Goal: Information Seeking & Learning: Learn about a topic

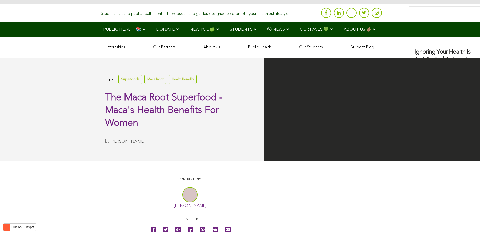
scroll to position [1197, 0]
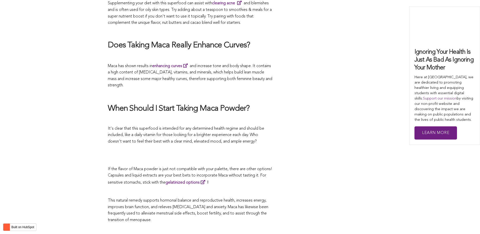
scroll to position [1284, 0]
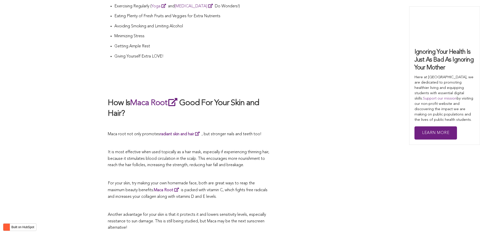
scroll to position [1274, 0]
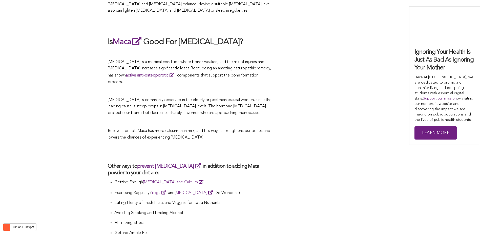
click at [205, 129] on span "Believe it or not, Maca has more calcium than milk, and this way, it strengthen…" at bounding box center [189, 134] width 162 height 11
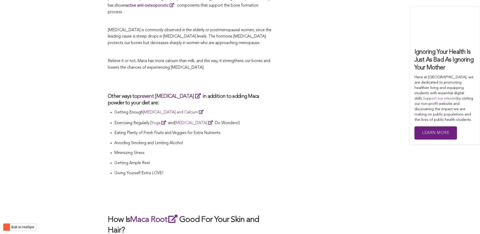
click at [258, 130] on p "Eating Plenty of Fresh Fruits and Veggies for Extra Nutrients" at bounding box center [193, 133] width 158 height 7
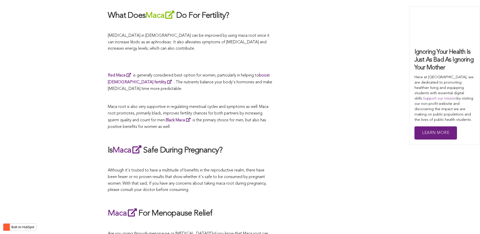
scroll to position [1151, 0]
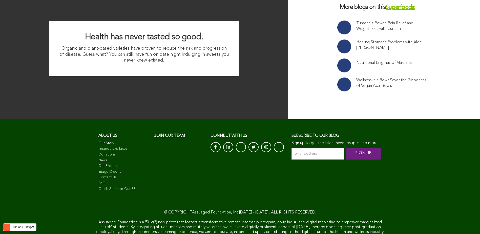
scroll to position [1480, 0]
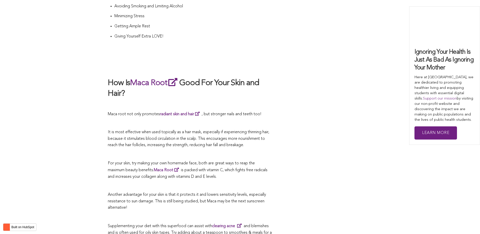
click at [245, 129] on p "It is most effective when used topically as a hair mask, especially if experien…" at bounding box center [190, 138] width 164 height 19
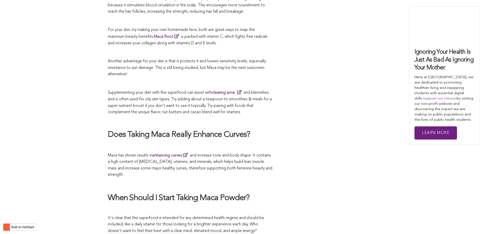
click at [268, 129] on h2 "Does Taking Maca Really Enhance Curves?" at bounding box center [190, 134] width 164 height 11
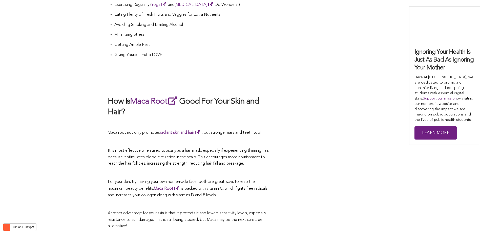
scroll to position [950, 0]
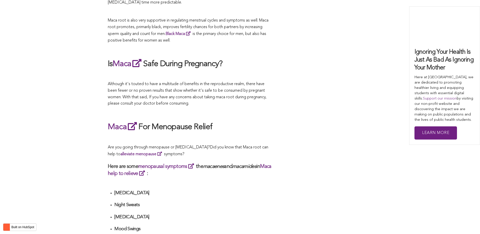
click at [273, 117] on div "CONTRIBUTORS [PERSON_NAME] Share this What Are The Health Benefits of Maca For …" at bounding box center [240, 143] width 264 height 1781
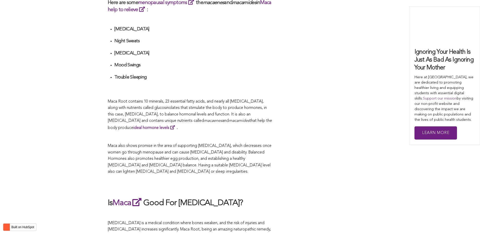
click at [249, 117] on p "Maca Root contains 10 minerals, 23 essential fatty acids, and nearly all [MEDIC…" at bounding box center [190, 114] width 164 height 33
